Goal: Find specific page/section: Find specific page/section

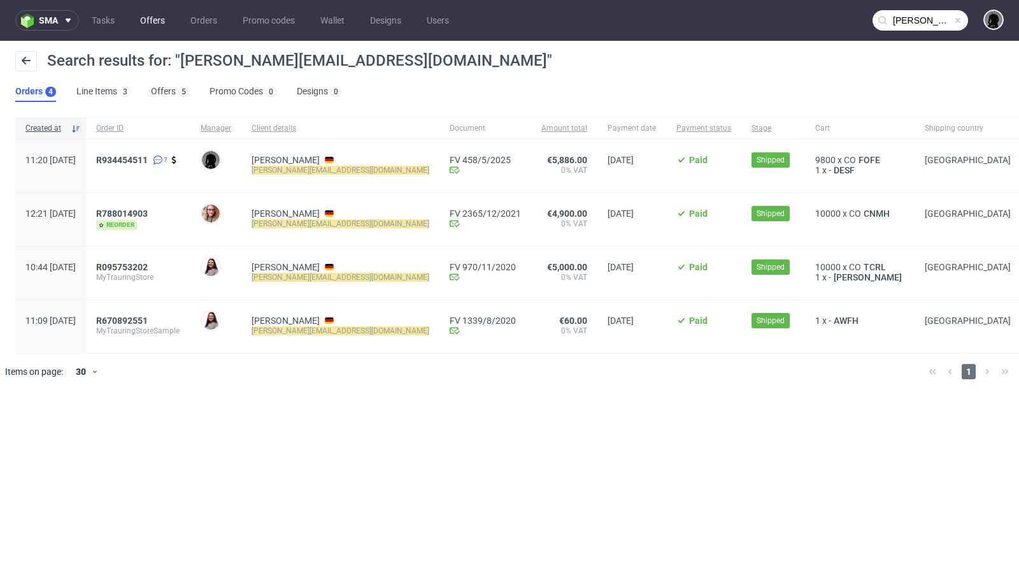
click at [147, 15] on link "Offers" at bounding box center [153, 20] width 40 height 20
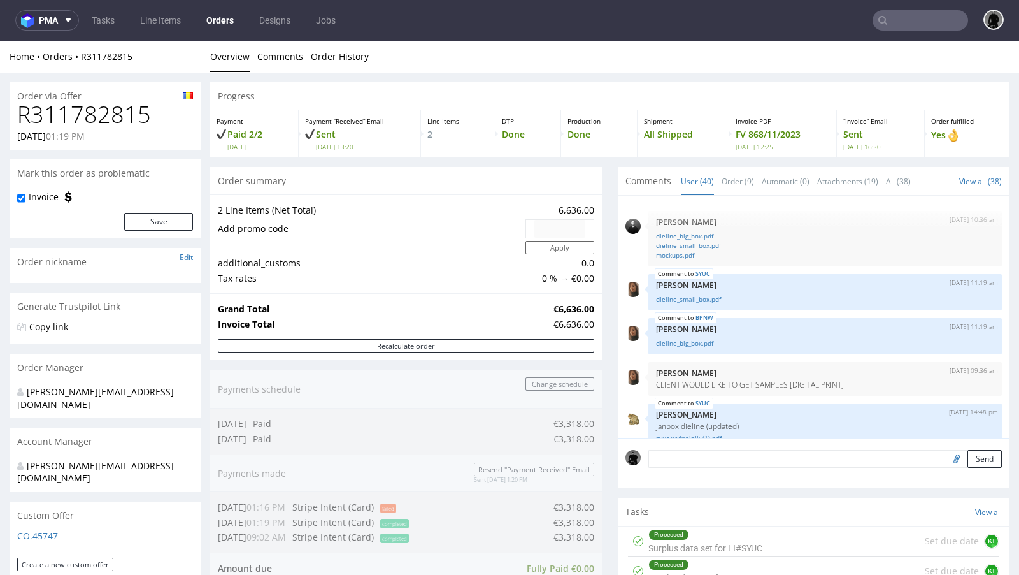
scroll to position [2313, 0]
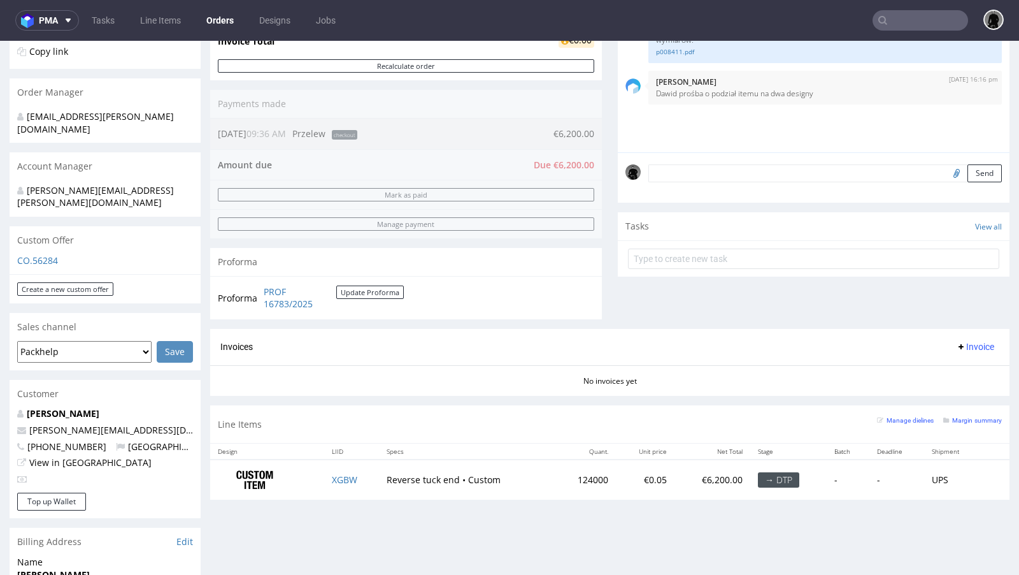
scroll to position [47, 0]
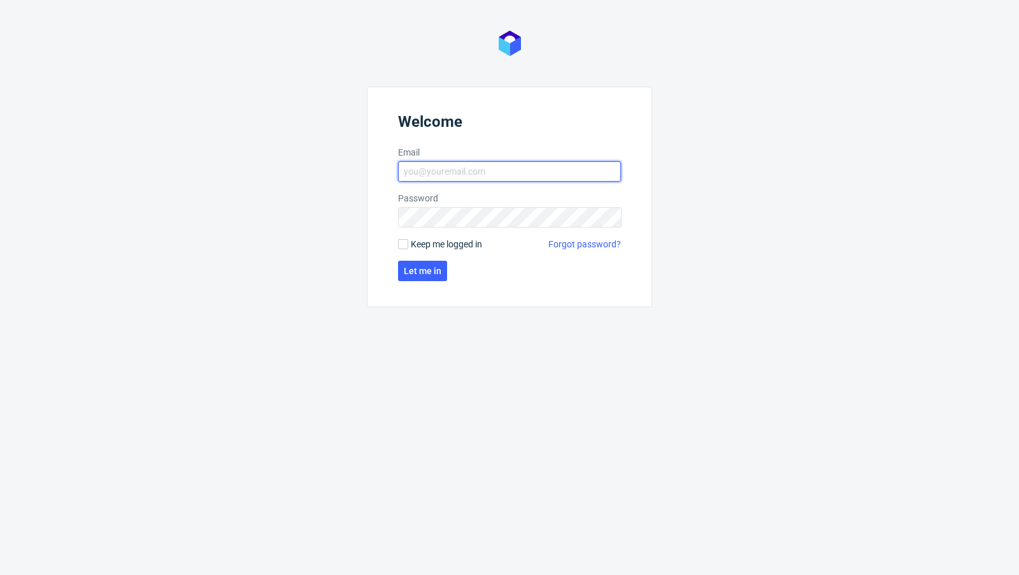
click at [470, 172] on input "Email" at bounding box center [509, 171] width 223 height 20
type input "[EMAIL_ADDRESS][PERSON_NAME][DOMAIN_NAME]"
click at [421, 262] on button "Let me in" at bounding box center [422, 271] width 49 height 20
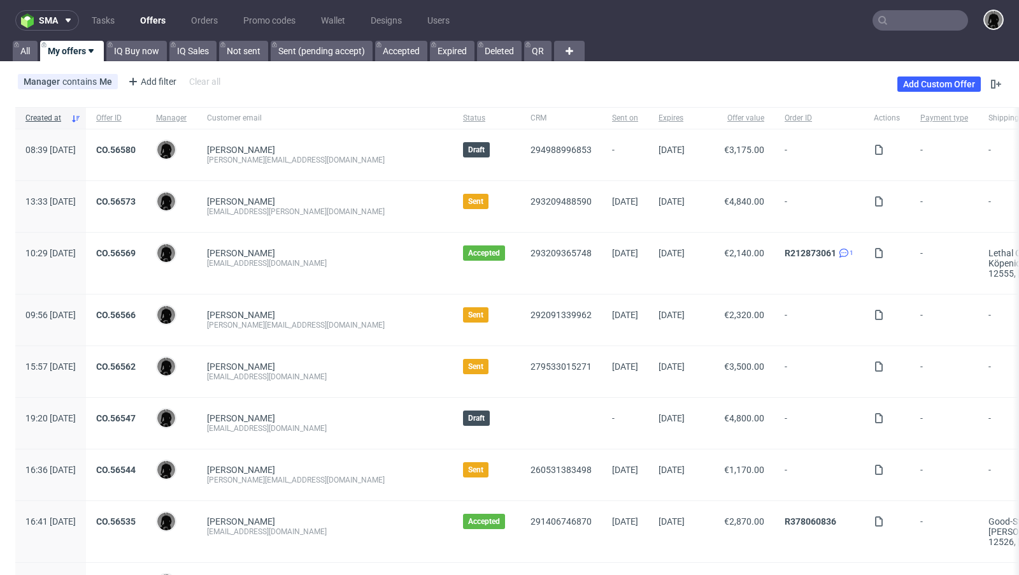
click at [491, 73] on div "Manager contains Me Add filter Hide filters Clear all Add Custom Offer" at bounding box center [509, 84] width 1019 height 36
